Goal: Task Accomplishment & Management: Manage account settings

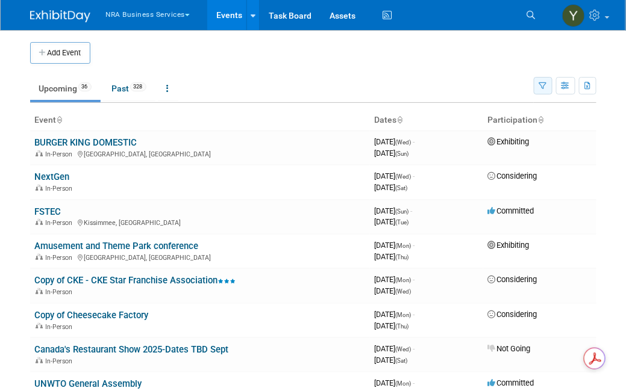
click at [546, 86] on icon "button" at bounding box center [543, 87] width 8 height 8
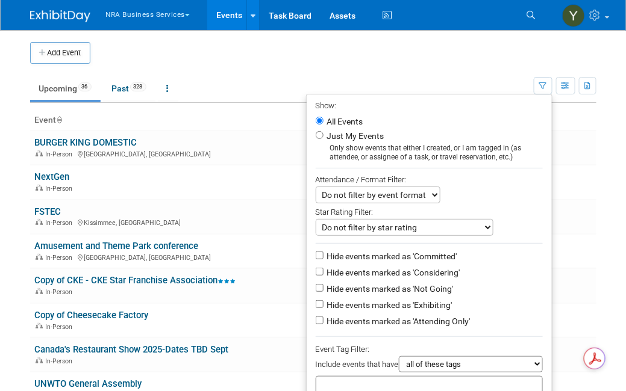
click at [309, 136] on li "Just My Events Only show events that either I created, or I am tagged in (as at…" at bounding box center [429, 145] width 245 height 33
click at [316, 136] on input "Just My Events" at bounding box center [320, 135] width 8 height 8
radio input "true"
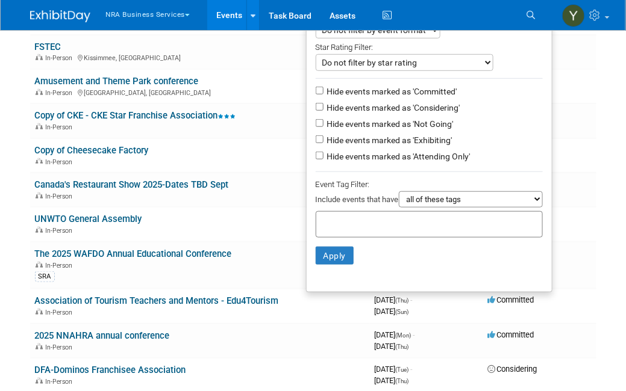
scroll to position [186, 0]
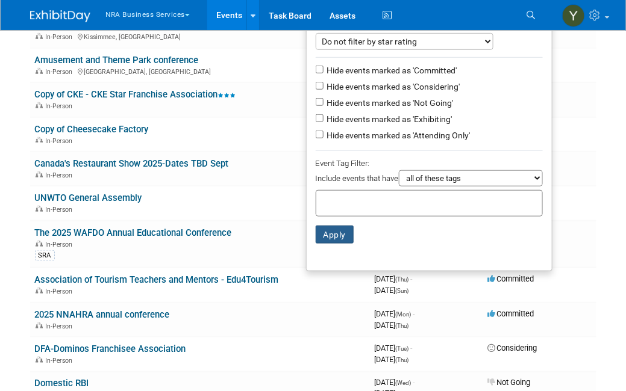
click at [328, 237] on button "Apply" at bounding box center [335, 235] width 39 height 18
